Goal: Task Accomplishment & Management: Manage account settings

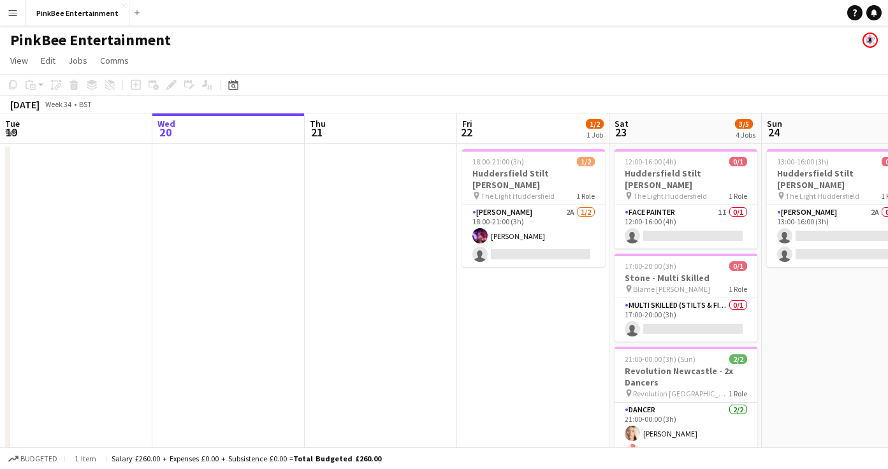
scroll to position [0, 342]
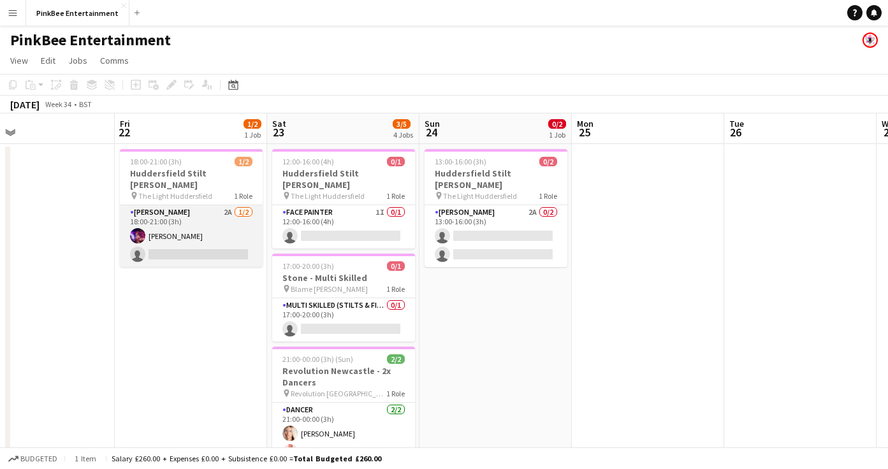
click at [170, 228] on app-card-role "Stilt [PERSON_NAME] 2A [DATE] 18:00-21:00 (3h) [PERSON_NAME] single-neutral-act…" at bounding box center [191, 236] width 143 height 62
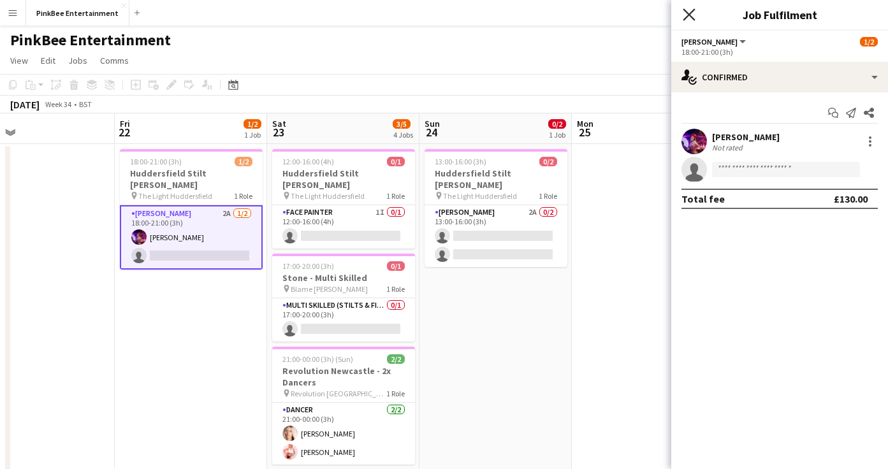
click at [688, 14] on icon at bounding box center [689, 14] width 12 height 12
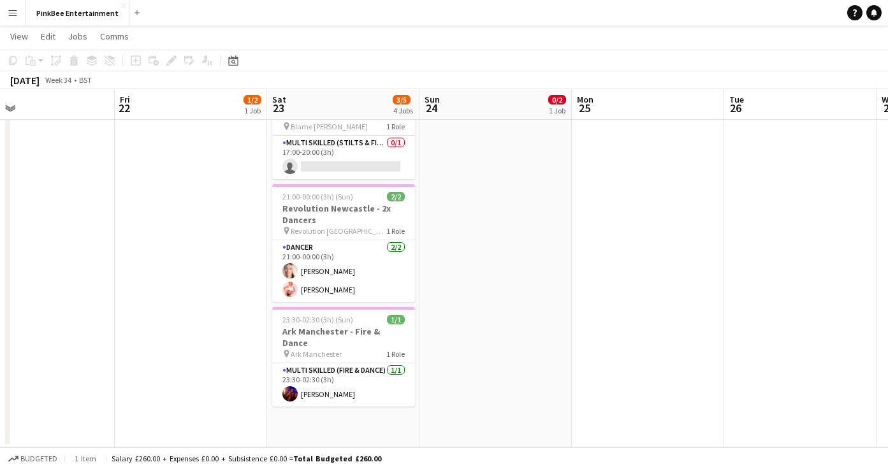
scroll to position [0, 0]
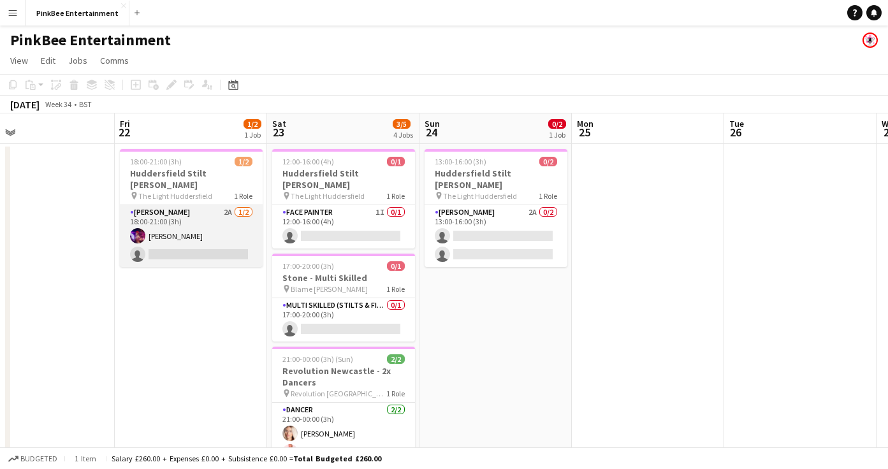
click at [189, 216] on app-card-role "Stilt [PERSON_NAME] 2A [DATE] 18:00-21:00 (3h) [PERSON_NAME] single-neutral-act…" at bounding box center [191, 236] width 143 height 62
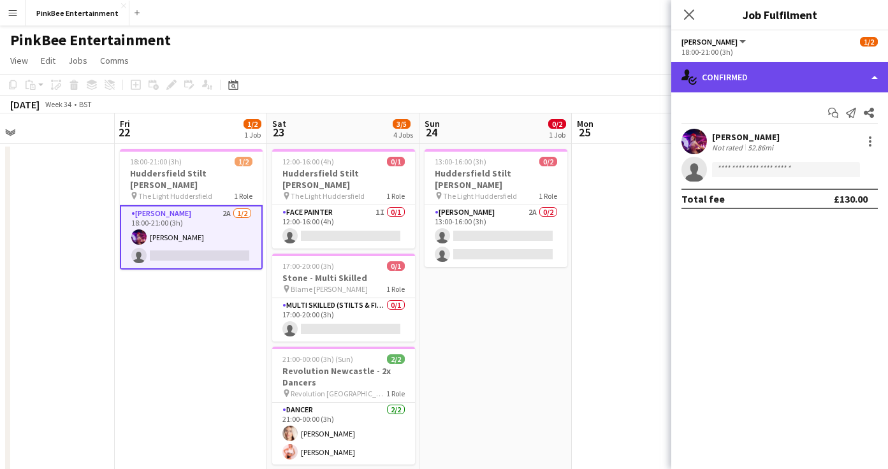
click at [746, 76] on div "single-neutral-actions-check-2 Confirmed" at bounding box center [779, 77] width 217 height 31
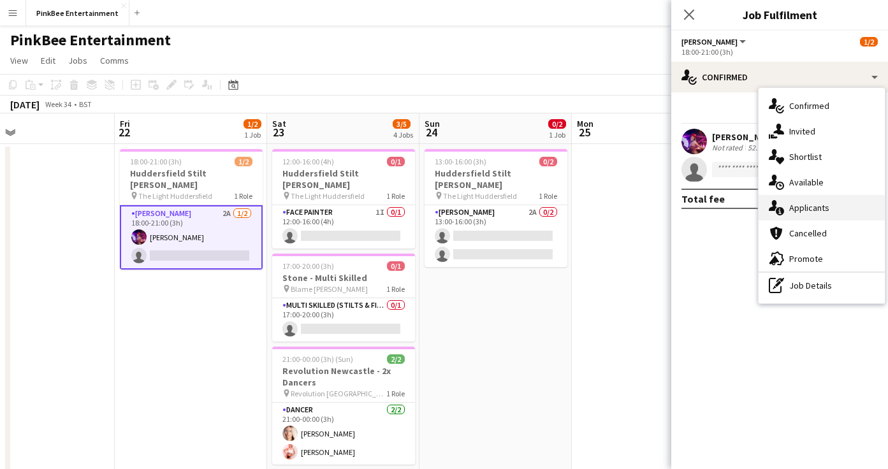
click at [801, 206] on div "single-neutral-actions-information Applicants" at bounding box center [821, 207] width 126 height 25
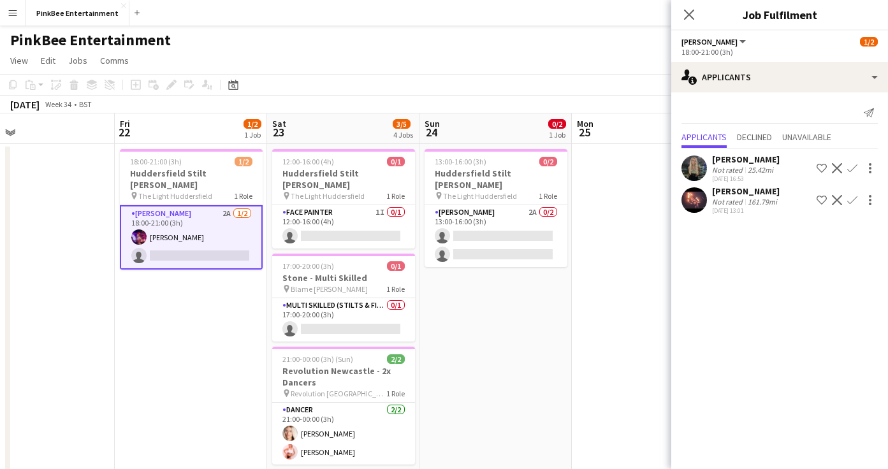
click at [855, 169] on app-icon "Confirm" at bounding box center [852, 168] width 10 height 10
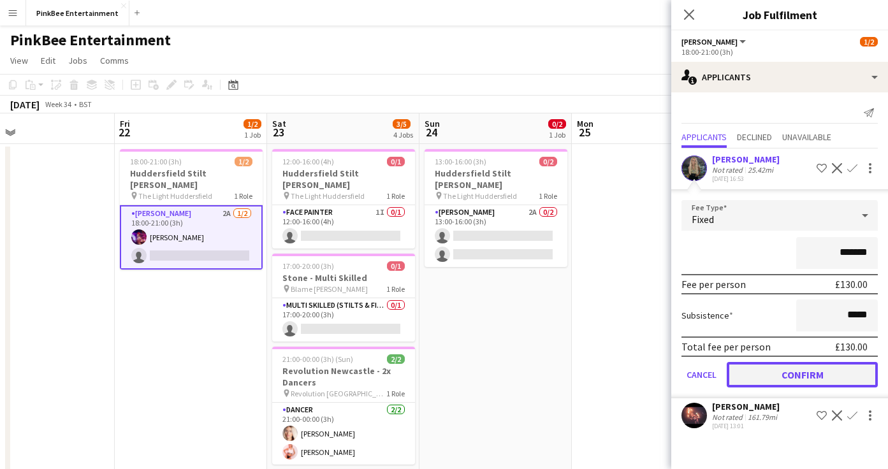
click at [814, 378] on button "Confirm" at bounding box center [802, 374] width 151 height 25
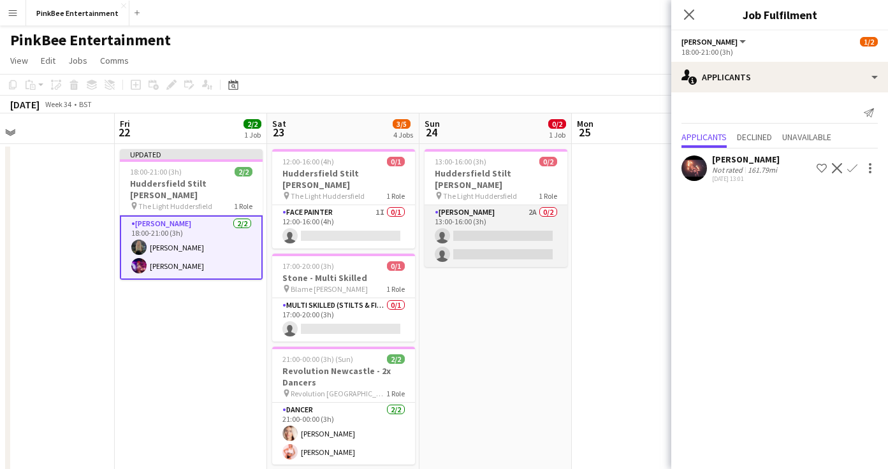
click at [526, 211] on app-card-role "Stilt [PERSON_NAME] 2A 0/2 13:00-16:00 (3h) single-neutral-actions single-neutr…" at bounding box center [495, 236] width 143 height 62
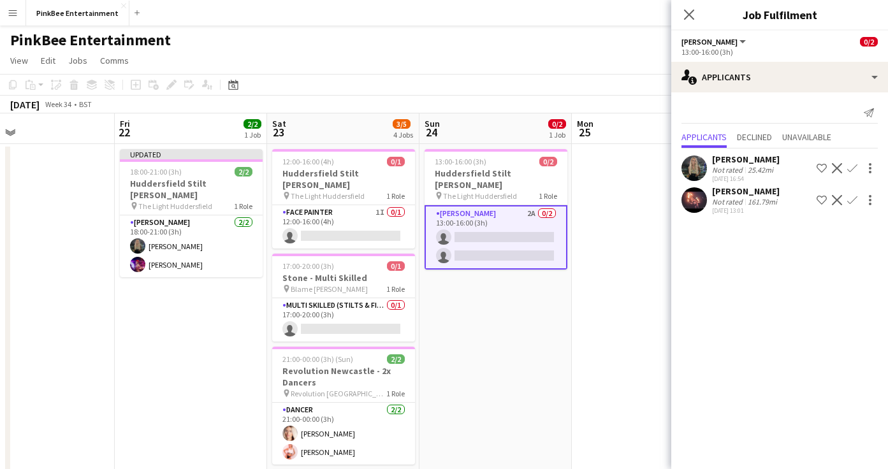
click at [850, 168] on app-icon "Confirm" at bounding box center [852, 168] width 10 height 10
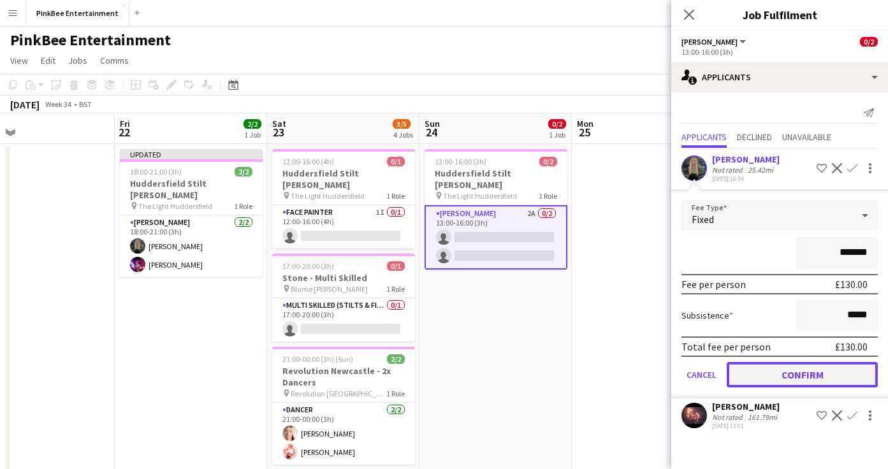
click at [821, 373] on button "Confirm" at bounding box center [802, 374] width 151 height 25
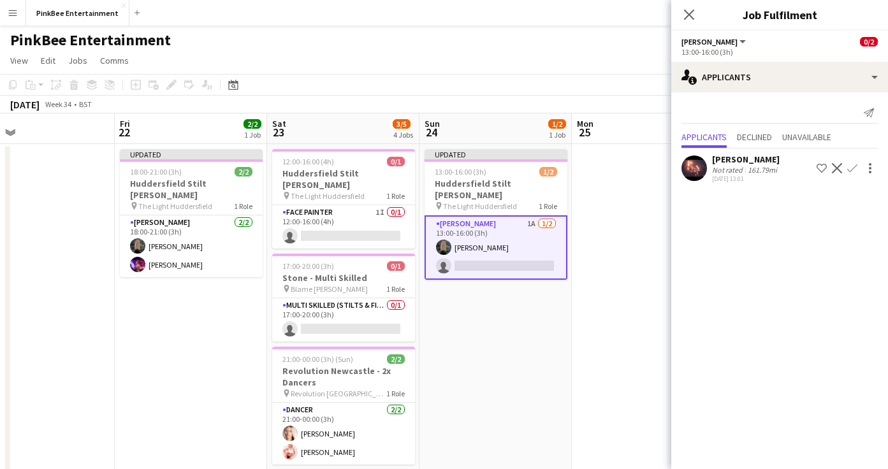
click at [848, 168] on app-icon "Confirm" at bounding box center [852, 168] width 10 height 10
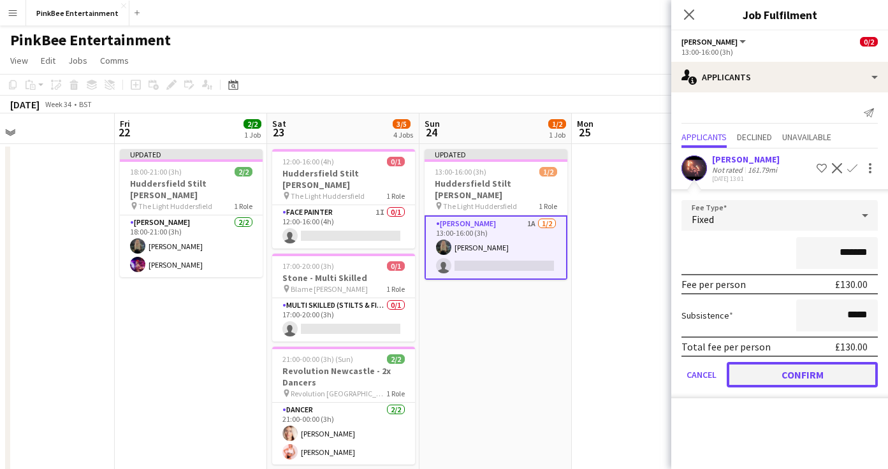
click at [816, 373] on button "Confirm" at bounding box center [802, 374] width 151 height 25
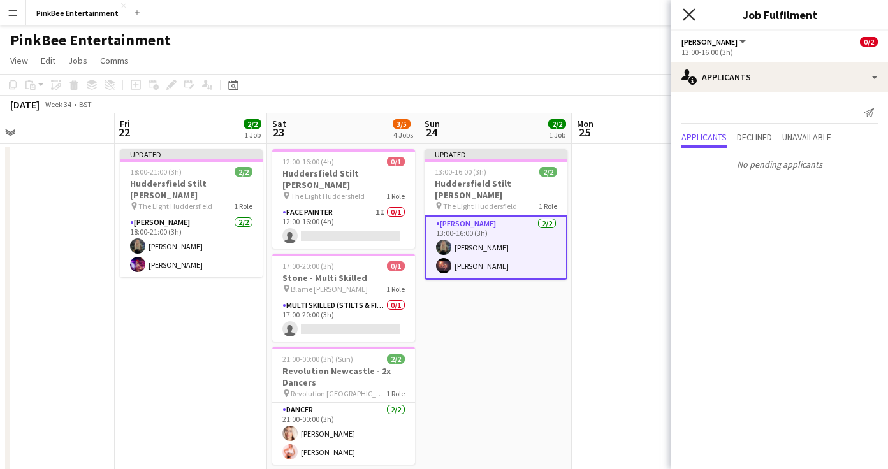
click at [689, 16] on icon "Close pop-in" at bounding box center [689, 14] width 12 height 12
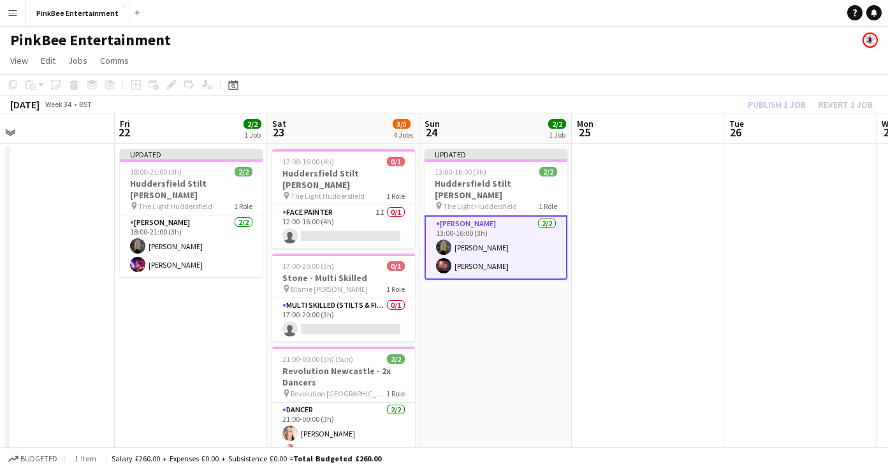
click at [785, 101] on div "Publish 1 job Revert 1 job" at bounding box center [809, 104] width 155 height 17
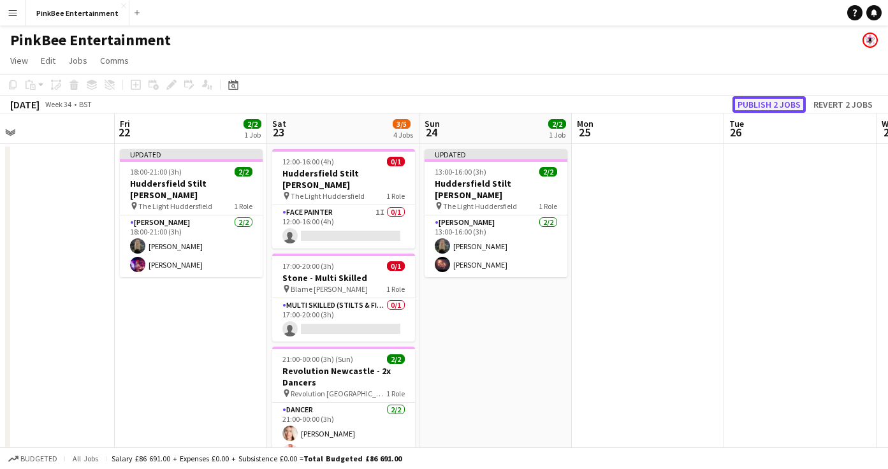
click at [781, 101] on button "Publish 2 jobs" at bounding box center [768, 104] width 73 height 17
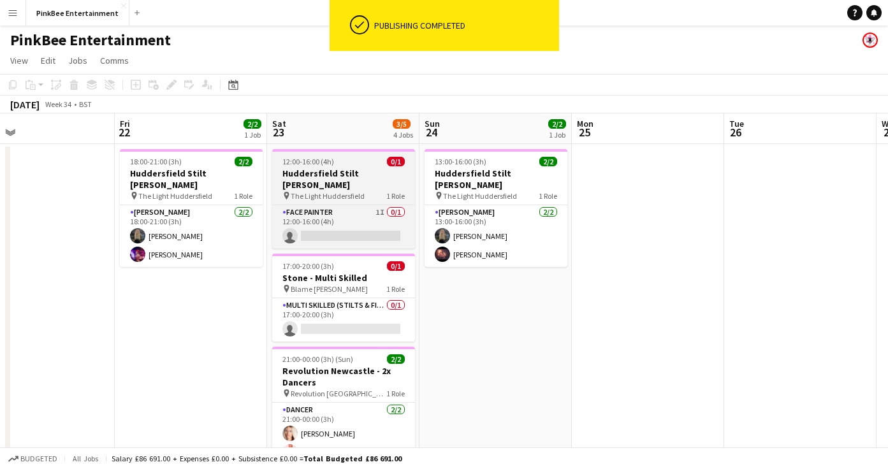
click at [335, 191] on div "pin The Light Huddersfield 1 Role" at bounding box center [343, 196] width 143 height 10
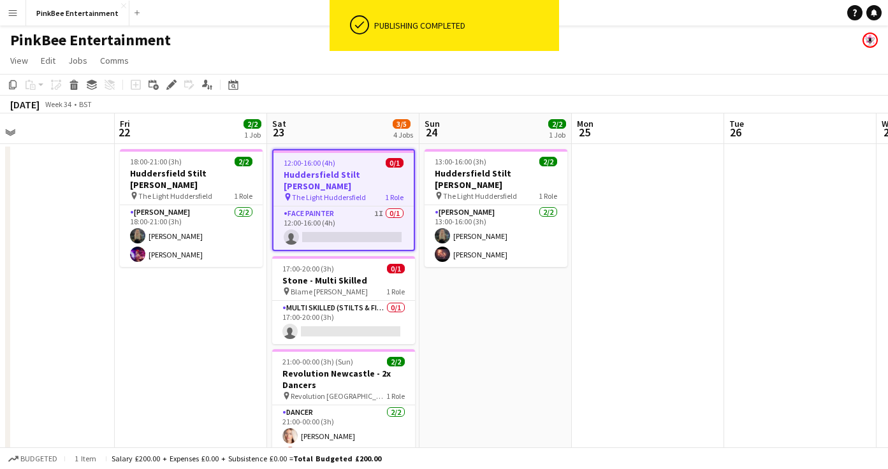
click at [342, 175] on h3 "Huddersfield Stilt [PERSON_NAME]" at bounding box center [343, 180] width 140 height 23
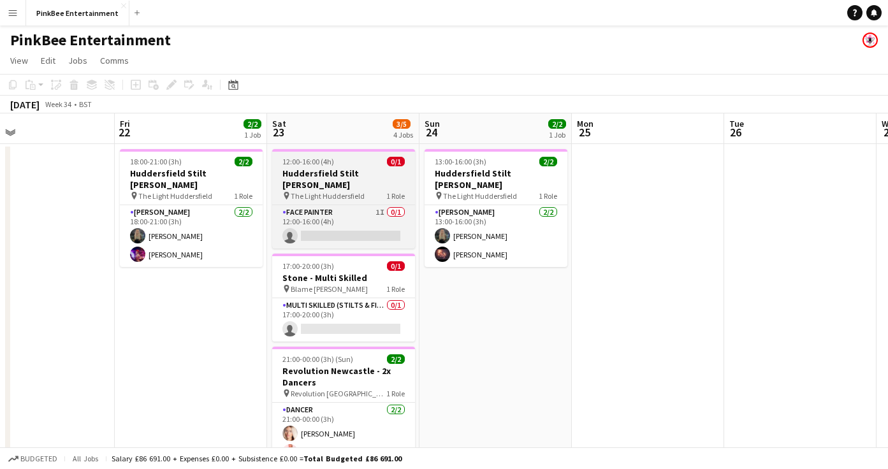
click at [336, 191] on span "The Light Huddersfield" at bounding box center [328, 196] width 74 height 10
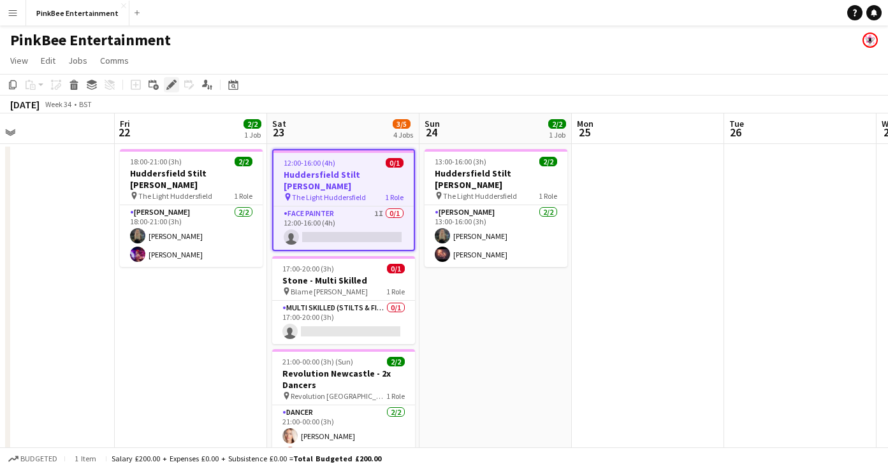
click at [173, 83] on icon at bounding box center [171, 85] width 7 height 7
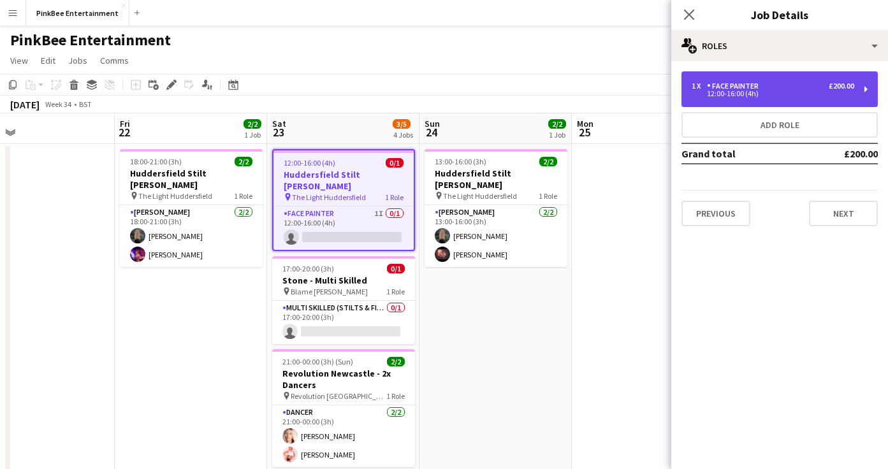
click at [808, 90] on div "1 x Face Painter £200.00" at bounding box center [772, 86] width 163 height 9
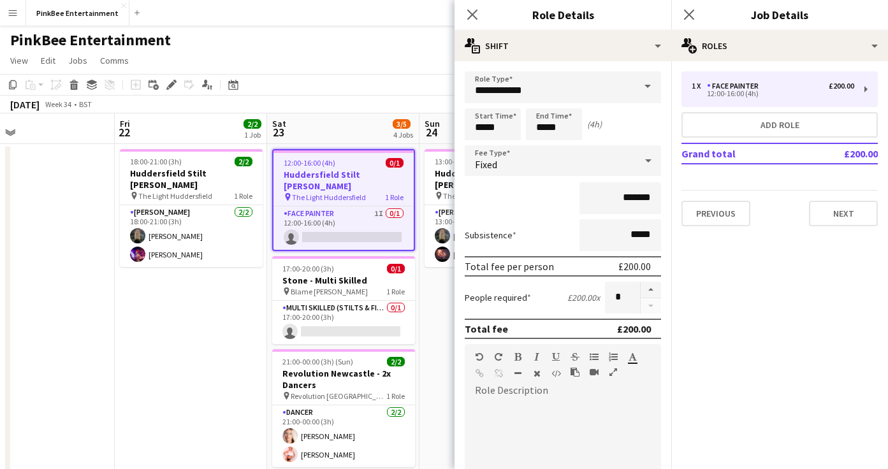
click at [644, 93] on span at bounding box center [647, 86] width 27 height 31
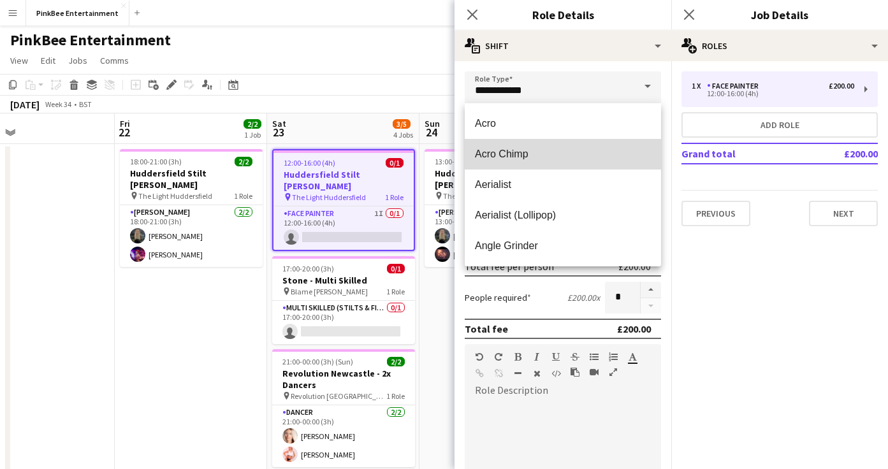
click at [530, 164] on mat-option "Acro Chimp" at bounding box center [563, 154] width 196 height 31
type input "**********"
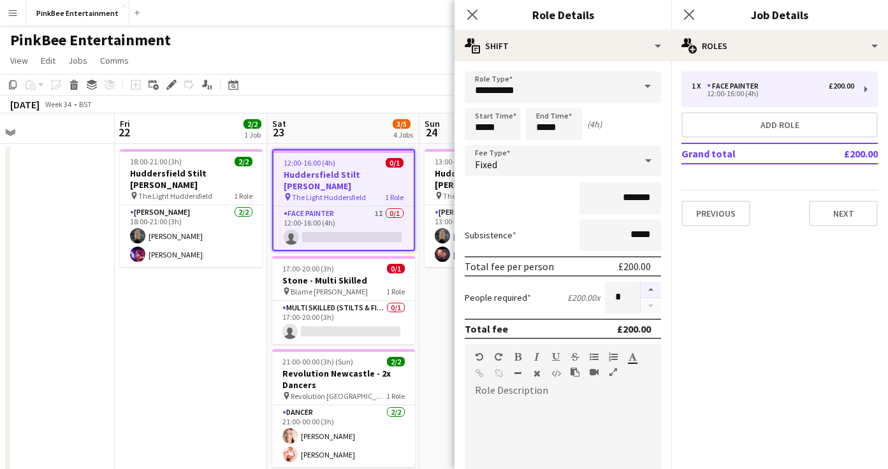
click at [650, 291] on button "button" at bounding box center [650, 290] width 20 height 17
type input "*"
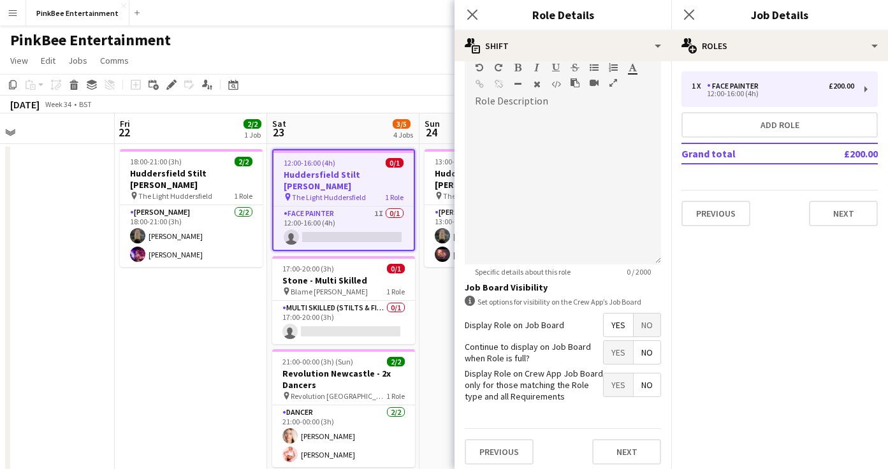
scroll to position [294, 0]
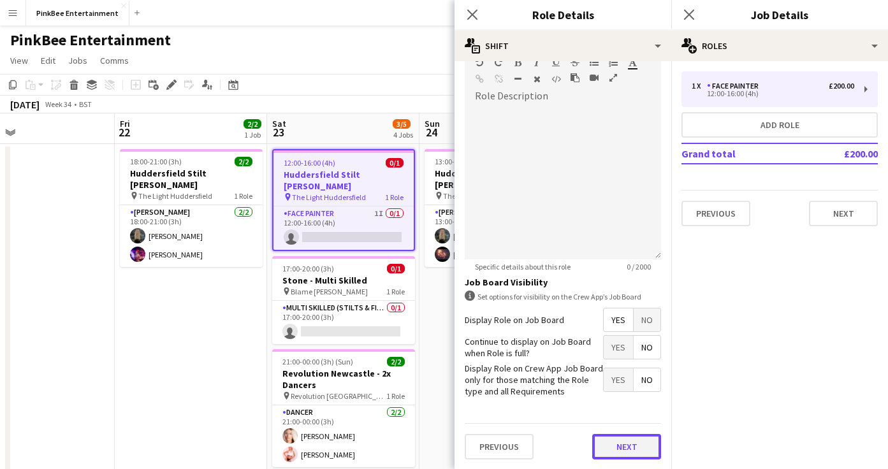
click at [635, 443] on button "Next" at bounding box center [626, 446] width 69 height 25
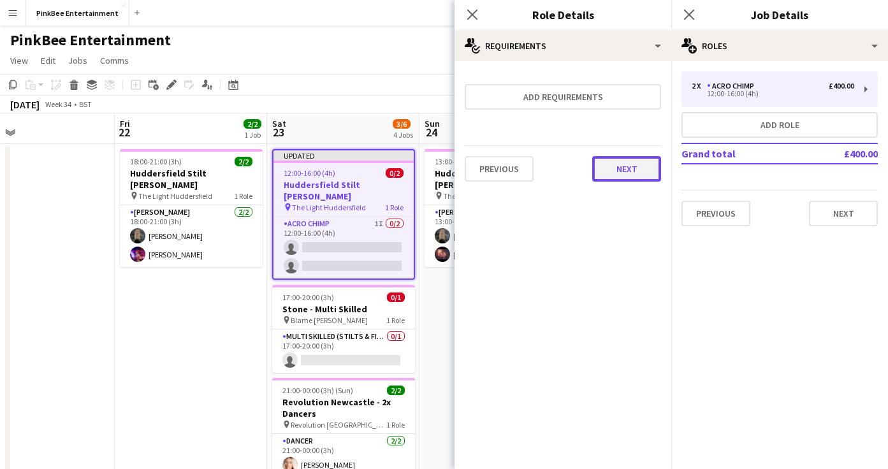
click at [631, 167] on button "Next" at bounding box center [626, 168] width 69 height 25
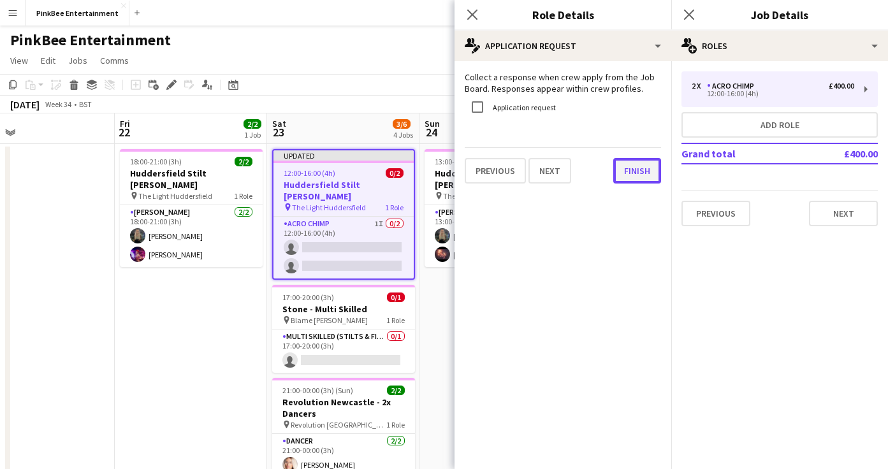
click at [639, 173] on button "Finish" at bounding box center [637, 170] width 48 height 25
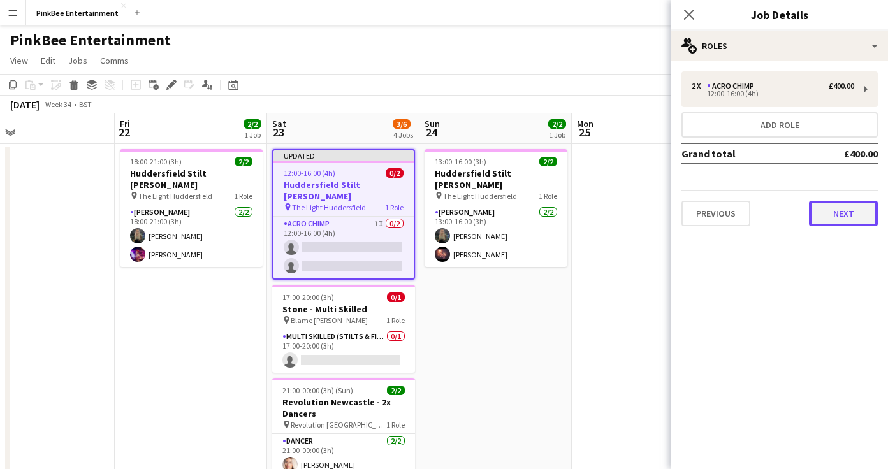
click at [828, 216] on button "Next" at bounding box center [843, 213] width 69 height 25
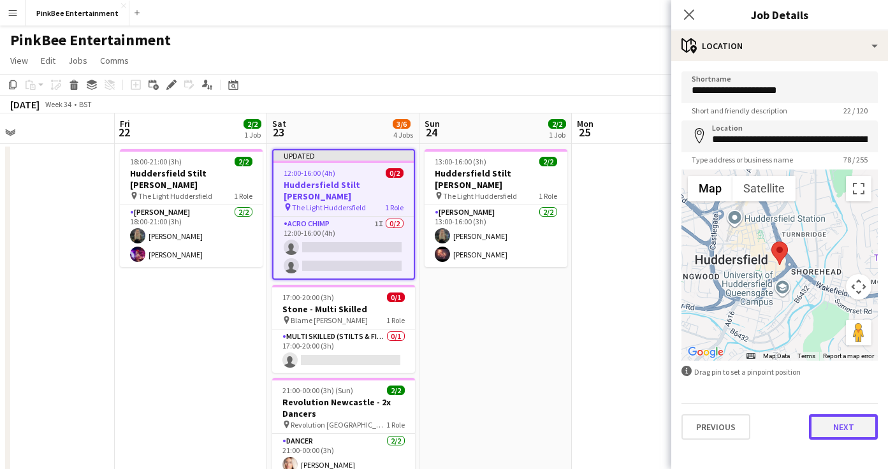
click at [859, 423] on button "Next" at bounding box center [843, 426] width 69 height 25
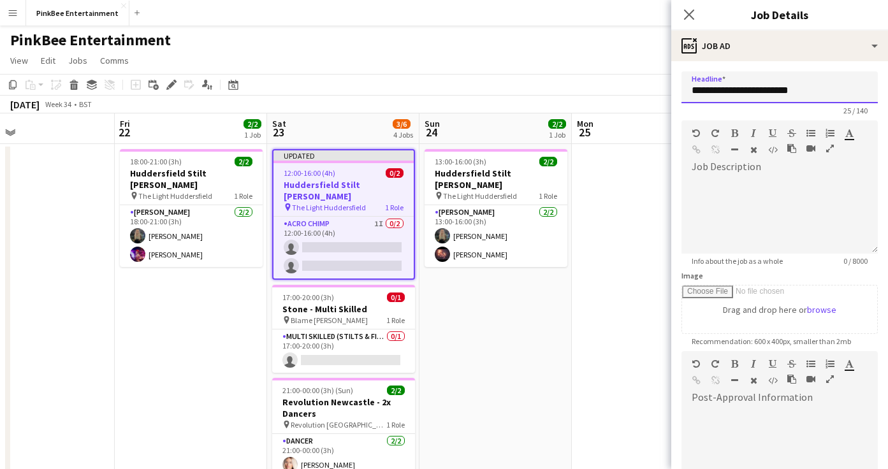
drag, startPoint x: 823, startPoint y: 86, endPoint x: 751, endPoint y: 85, distance: 72.7
click at [751, 85] on input "**********" at bounding box center [779, 87] width 196 height 32
type input "**********"
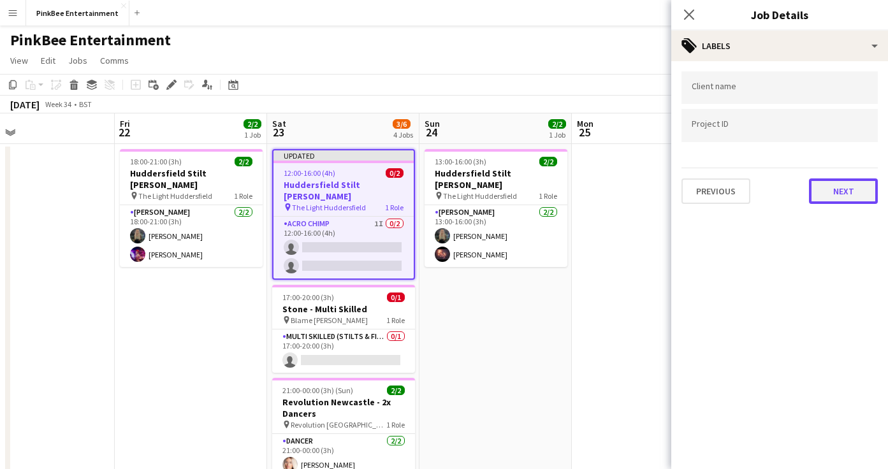
click at [843, 194] on button "Next" at bounding box center [843, 190] width 69 height 25
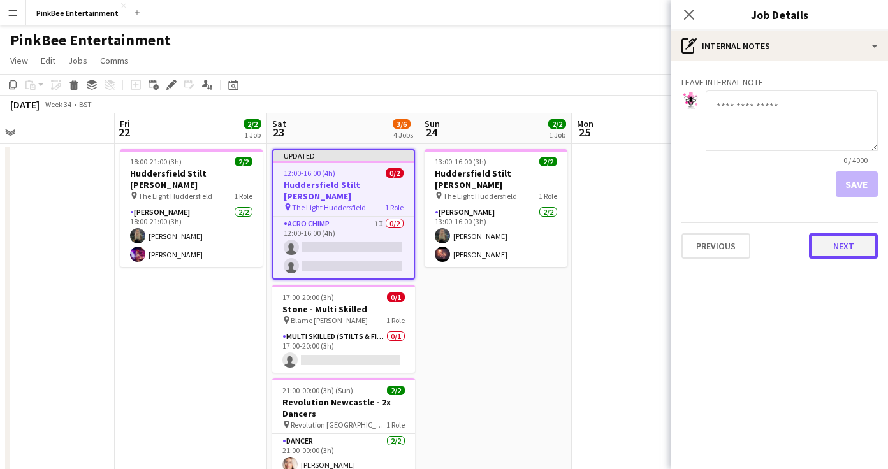
click at [851, 250] on button "Next" at bounding box center [843, 245] width 69 height 25
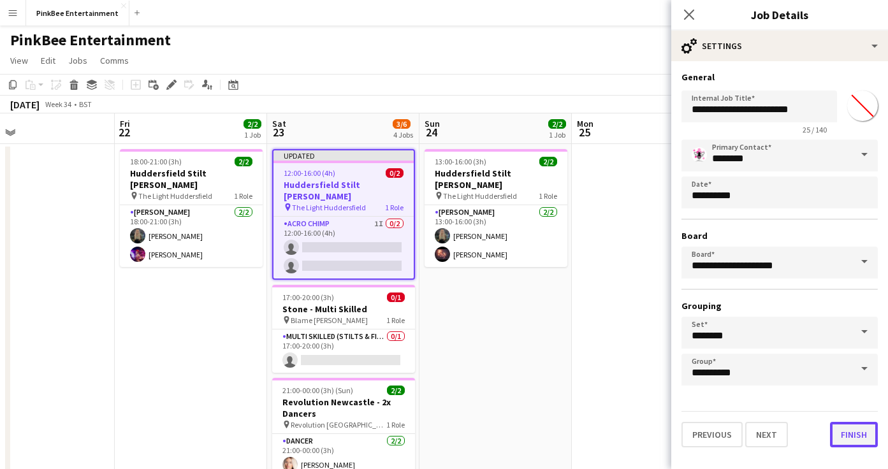
click at [854, 434] on button "Finish" at bounding box center [854, 434] width 48 height 25
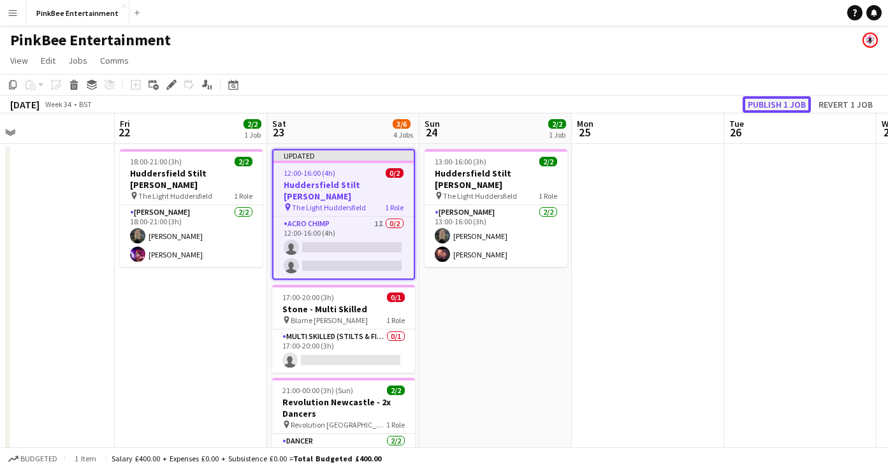
click at [792, 101] on button "Publish 1 job" at bounding box center [776, 104] width 68 height 17
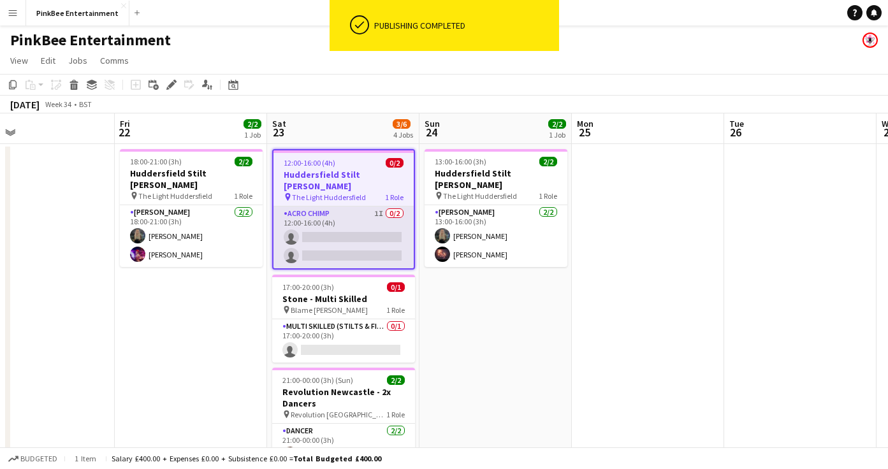
click at [371, 224] on app-card-role "Acro Chimp 1I 0/2 12:00-16:00 (4h) single-neutral-actions single-neutral-actions" at bounding box center [343, 237] width 140 height 62
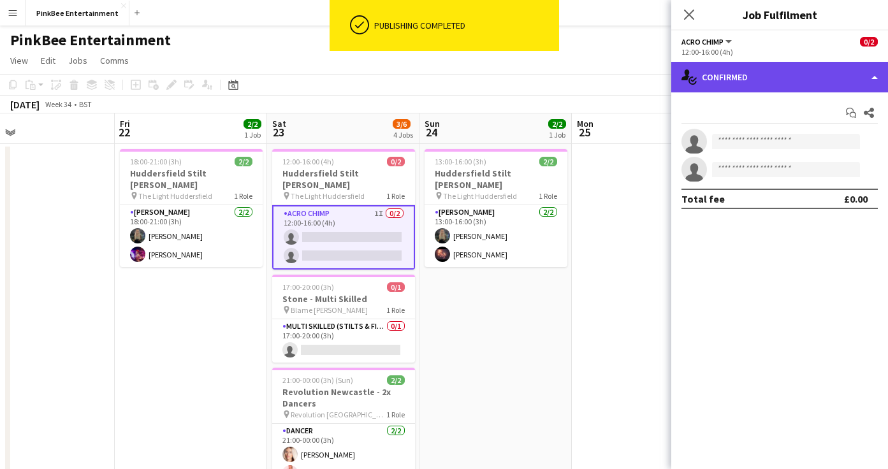
click at [828, 66] on div "single-neutral-actions-check-2 Confirmed" at bounding box center [779, 77] width 217 height 31
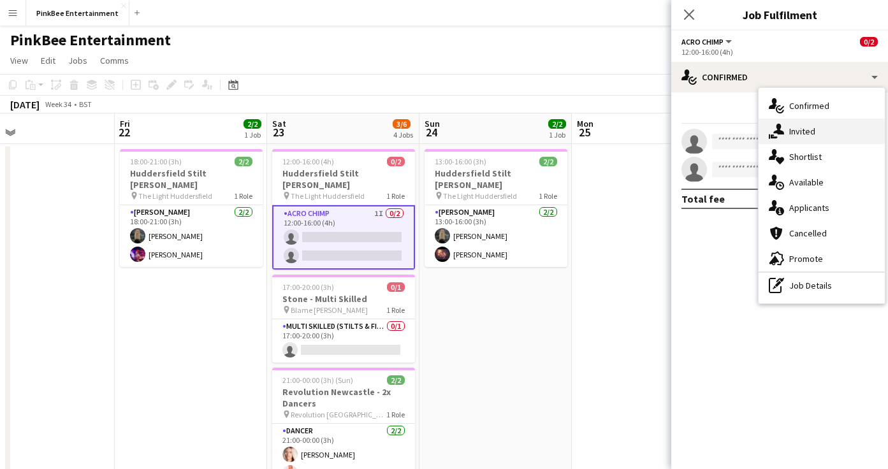
click at [831, 131] on div "single-neutral-actions-share-1 Invited" at bounding box center [821, 131] width 126 height 25
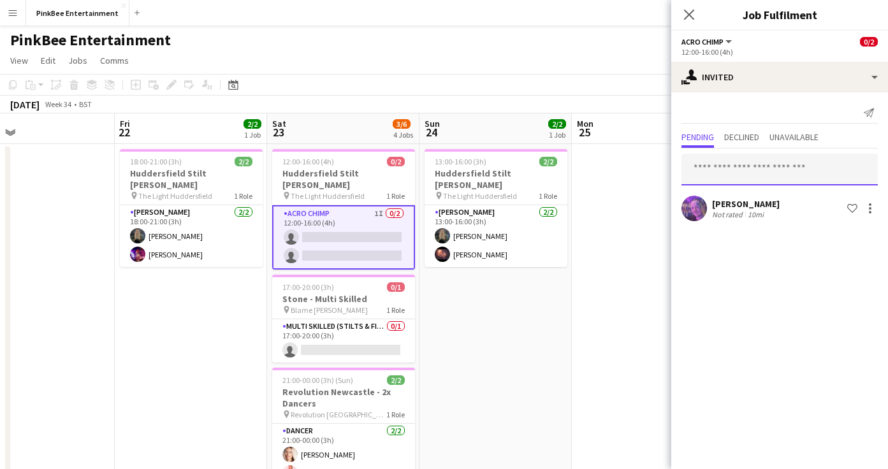
click at [785, 168] on input "text" at bounding box center [779, 170] width 196 height 32
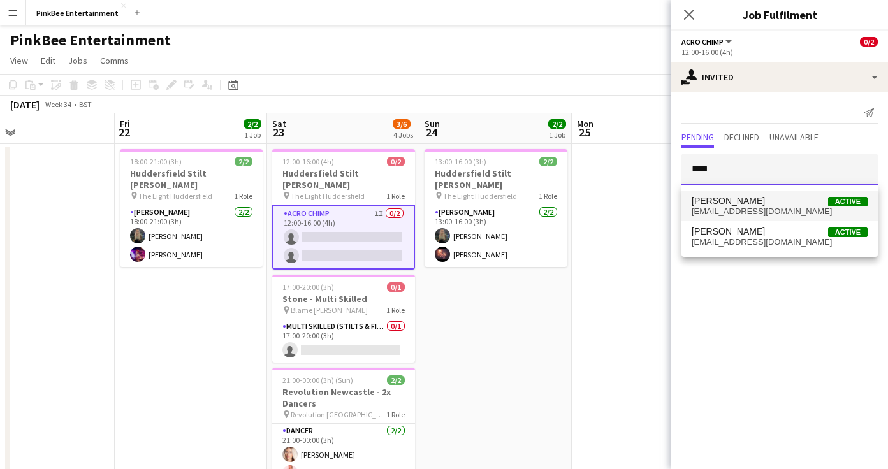
type input "****"
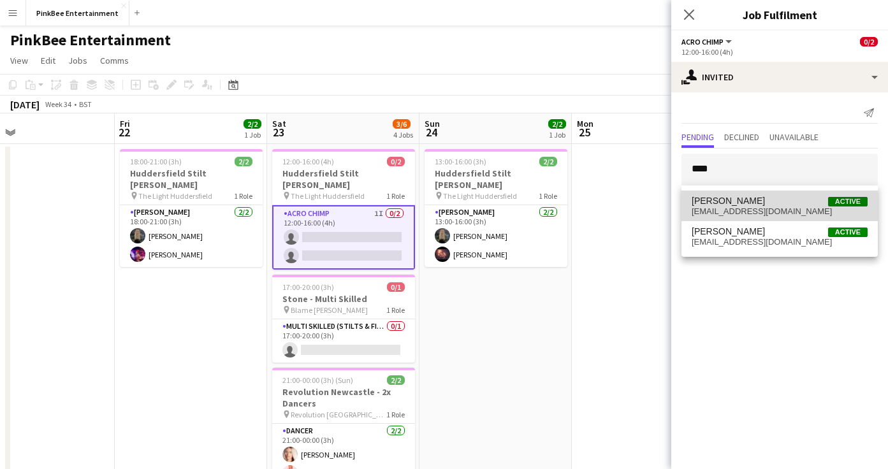
click at [799, 207] on span "[EMAIL_ADDRESS][DOMAIN_NAME]" at bounding box center [779, 211] width 176 height 10
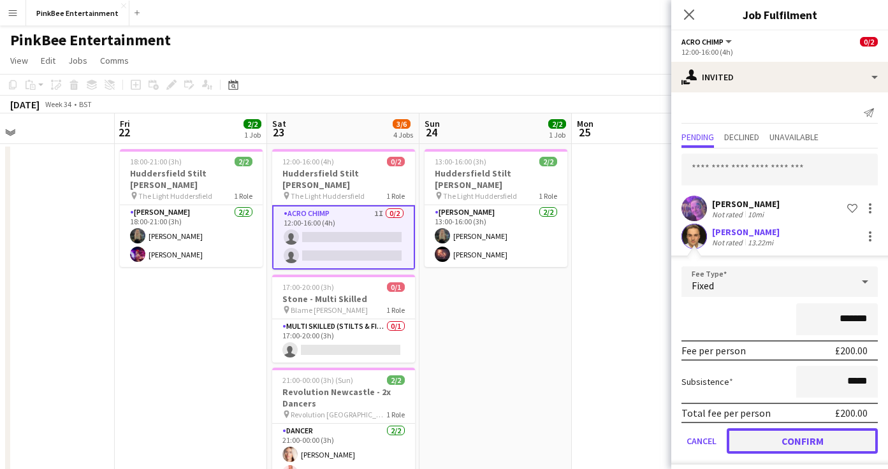
click at [815, 447] on button "Confirm" at bounding box center [802, 440] width 151 height 25
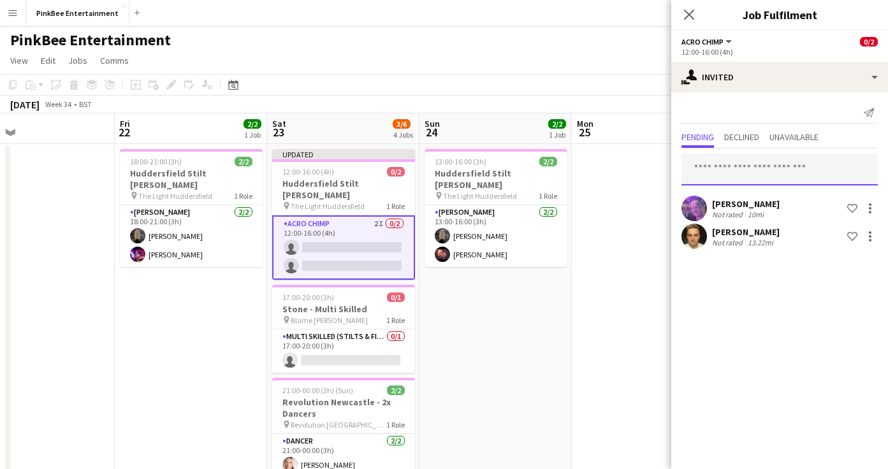
click at [789, 174] on input "text" at bounding box center [779, 170] width 196 height 32
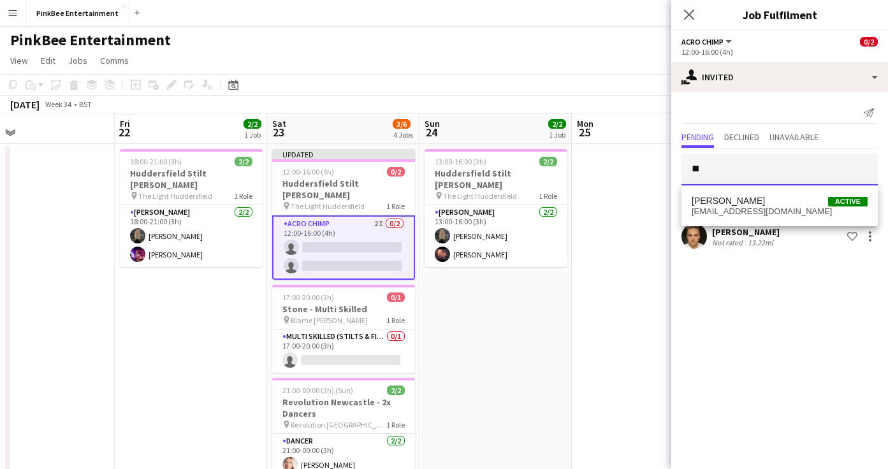
type input "*"
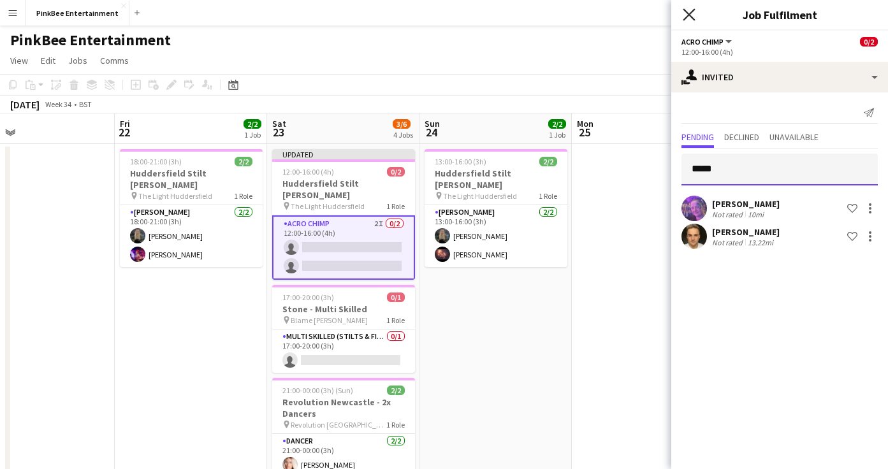
type input "*****"
click at [690, 11] on icon "Close pop-in" at bounding box center [689, 14] width 12 height 12
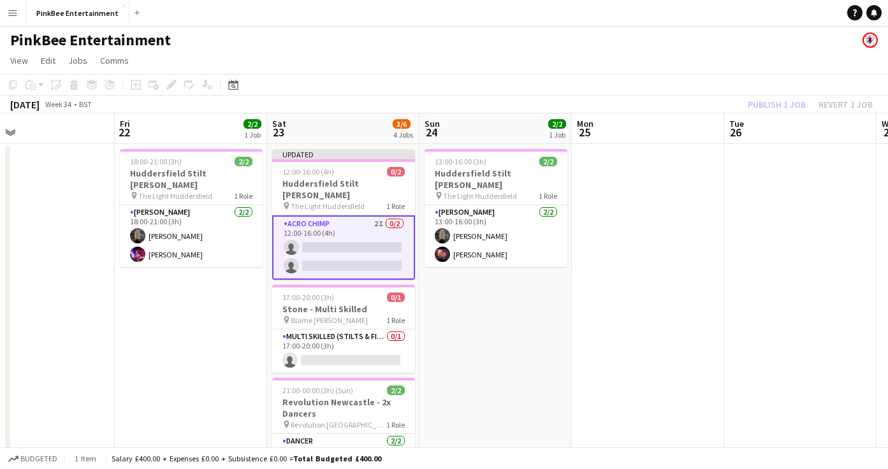
click at [760, 98] on div "Publish 1 job Revert 1 job" at bounding box center [809, 104] width 155 height 17
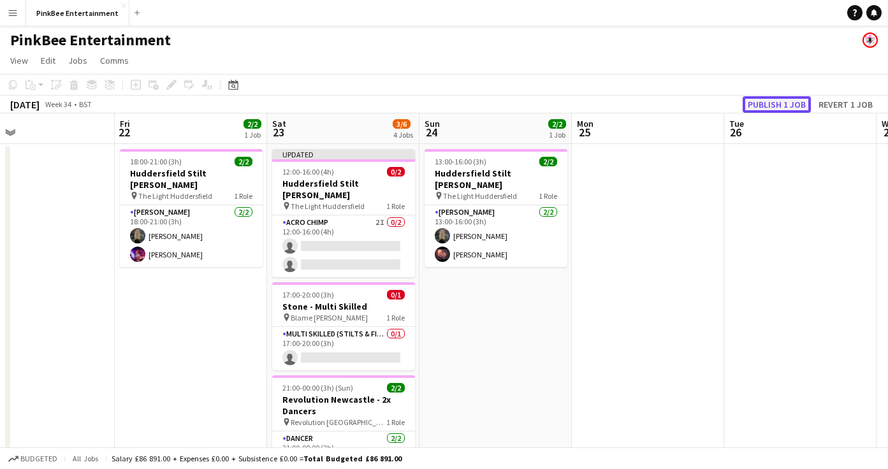
click at [767, 103] on button "Publish 1 job" at bounding box center [776, 104] width 68 height 17
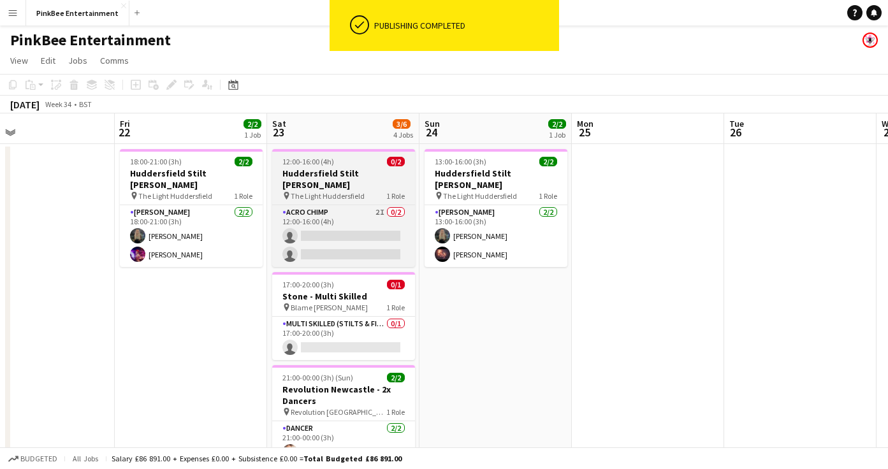
click at [357, 178] on h3 "Huddersfield Stilt [PERSON_NAME]" at bounding box center [343, 179] width 143 height 23
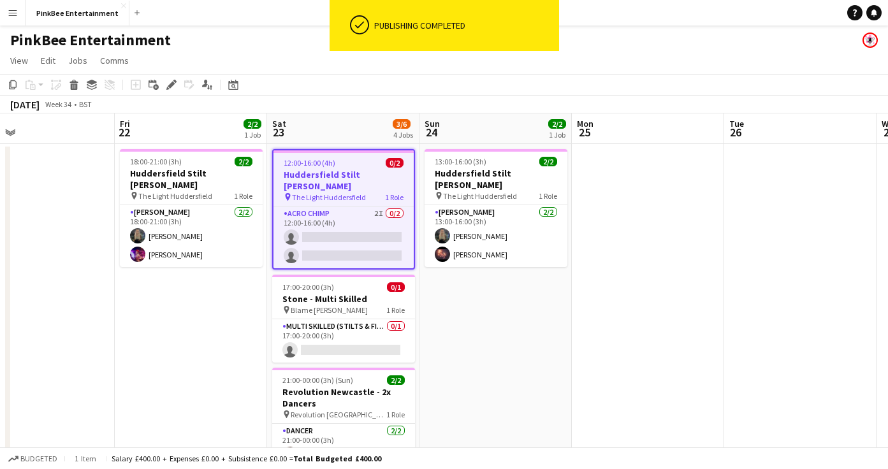
click at [357, 178] on h3 "Huddersfield Stilt [PERSON_NAME]" at bounding box center [343, 180] width 140 height 23
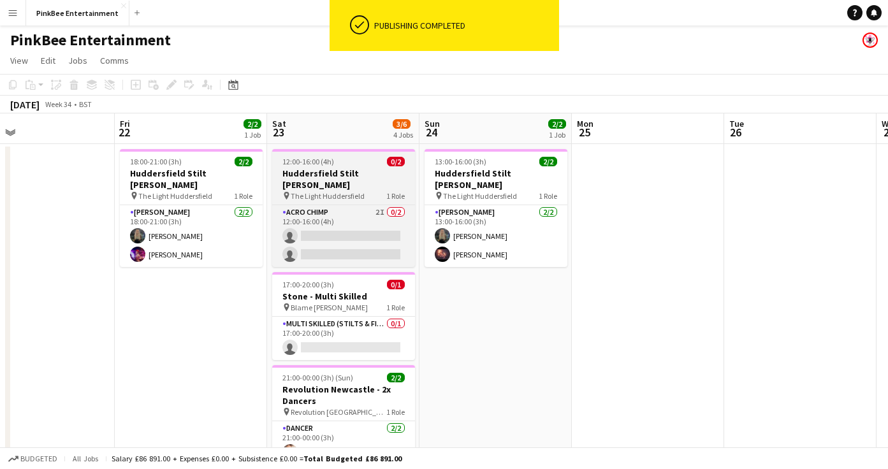
click at [357, 178] on h3 "Huddersfield Stilt [PERSON_NAME]" at bounding box center [343, 179] width 143 height 23
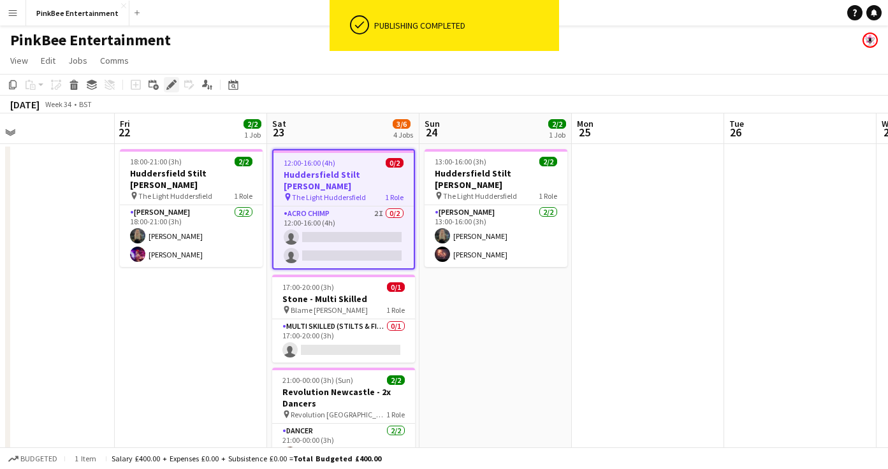
click at [168, 88] on icon at bounding box center [167, 88] width 3 height 3
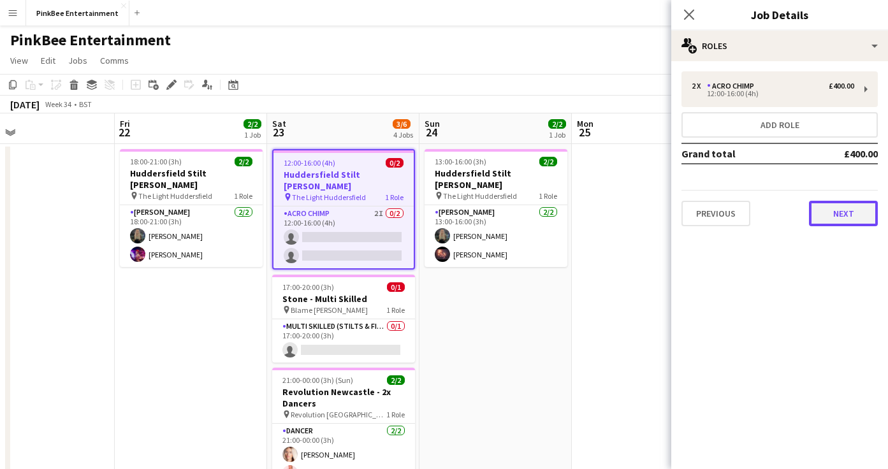
click at [846, 215] on button "Next" at bounding box center [843, 213] width 69 height 25
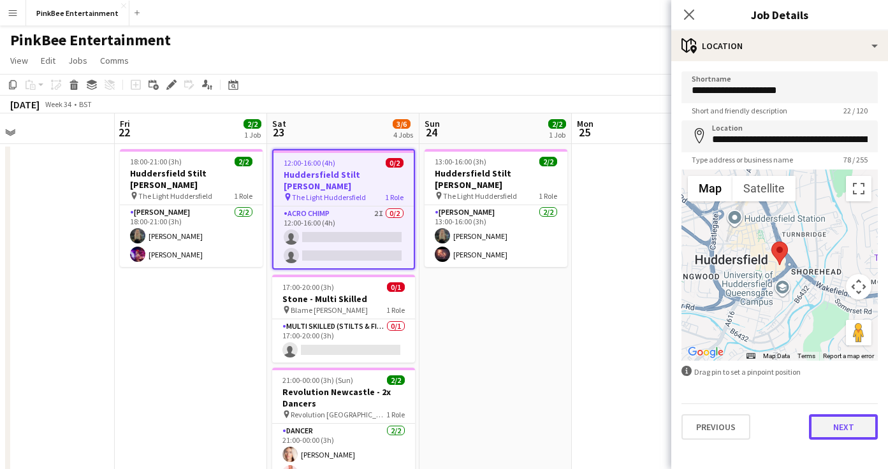
click at [846, 433] on button "Next" at bounding box center [843, 426] width 69 height 25
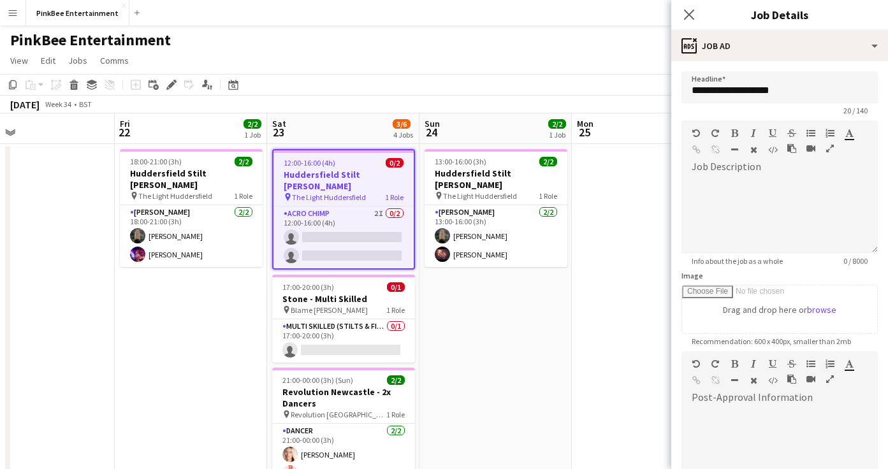
scroll to position [161, 0]
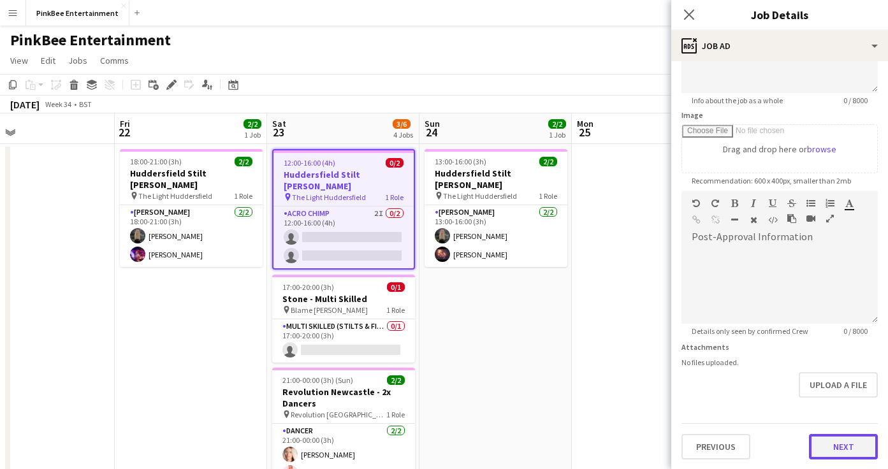
click at [843, 452] on button "Next" at bounding box center [843, 446] width 69 height 25
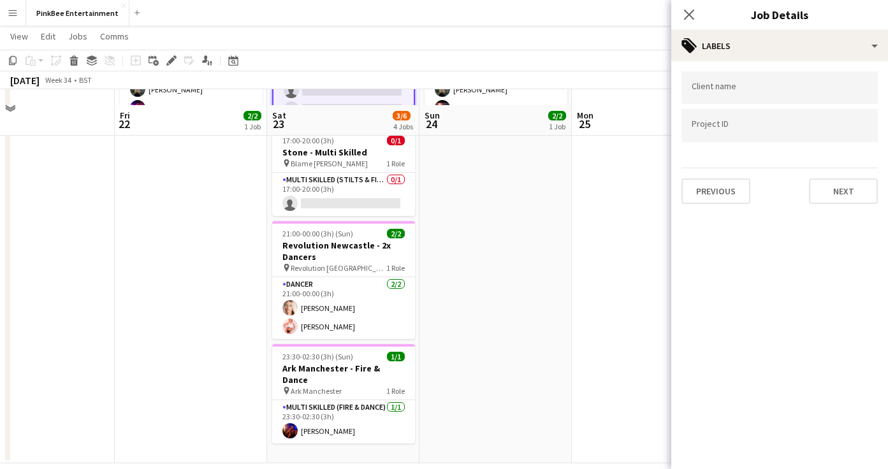
scroll to position [161, 0]
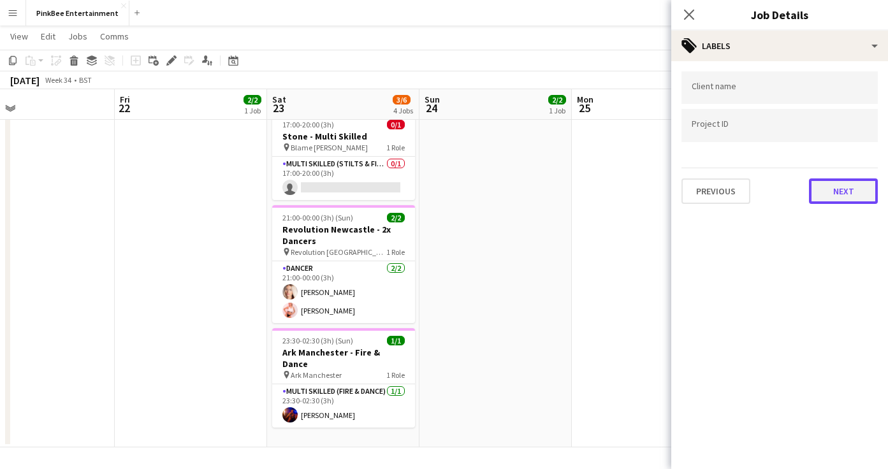
click at [848, 198] on button "Next" at bounding box center [843, 190] width 69 height 25
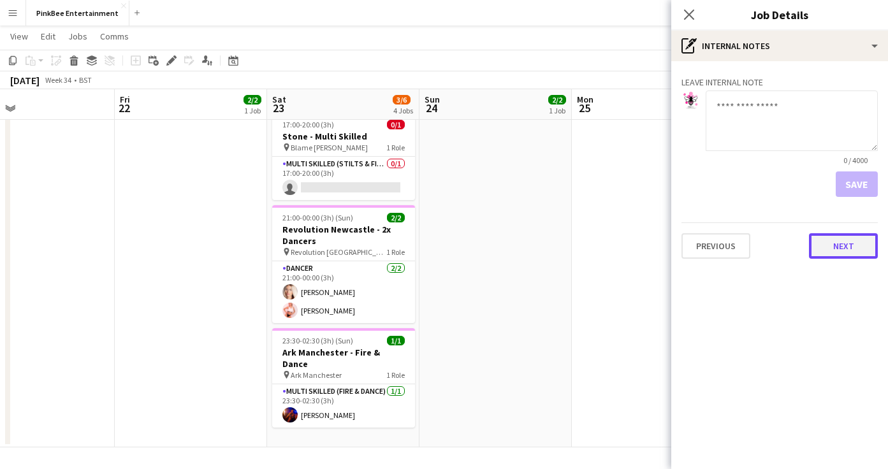
click at [852, 242] on button "Next" at bounding box center [843, 245] width 69 height 25
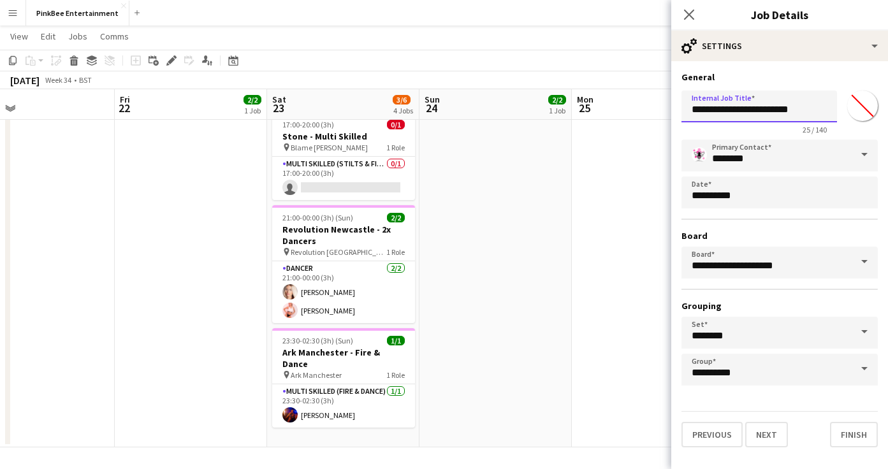
drag, startPoint x: 807, startPoint y: 111, endPoint x: 750, endPoint y: 109, distance: 57.4
click at [751, 109] on input "**********" at bounding box center [758, 106] width 155 height 32
type input "**********"
click at [857, 444] on button "Finish" at bounding box center [854, 434] width 48 height 25
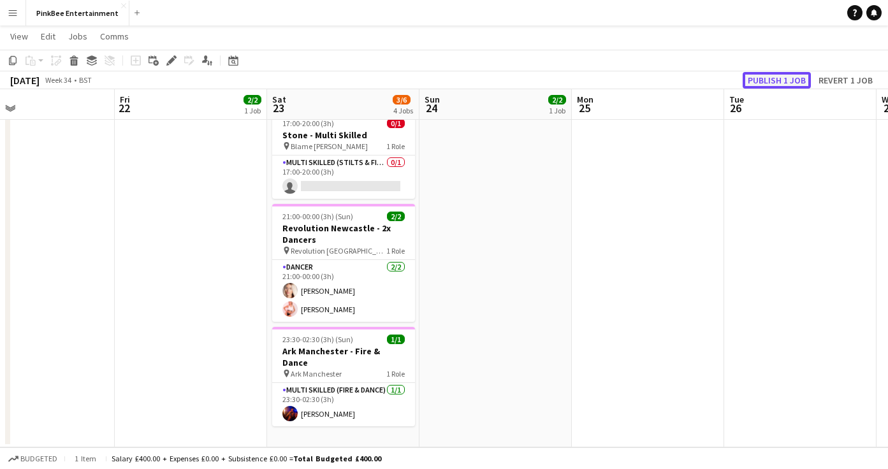
click at [800, 80] on button "Publish 1 job" at bounding box center [776, 80] width 68 height 17
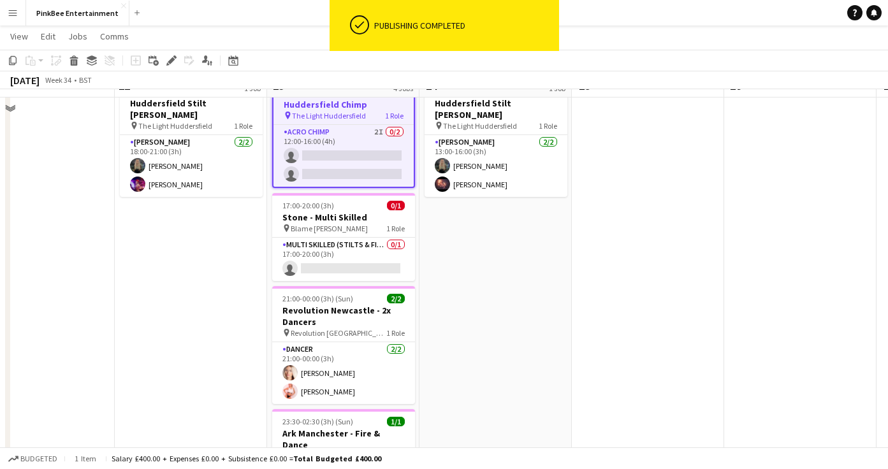
scroll to position [0, 0]
